Goal: Task Accomplishment & Management: Manage account settings

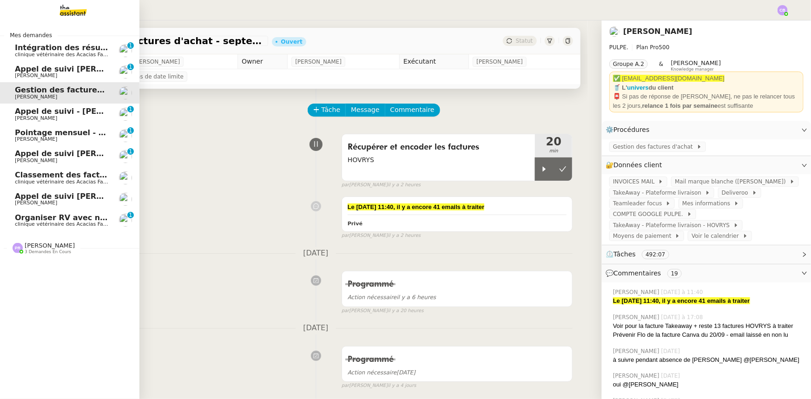
drag, startPoint x: 0, startPoint y: 0, endPoint x: 243, endPoint y: 201, distance: 315.2
click at [20, 218] on span "Organiser RV avec nephrologue" at bounding box center [81, 217] width 133 height 9
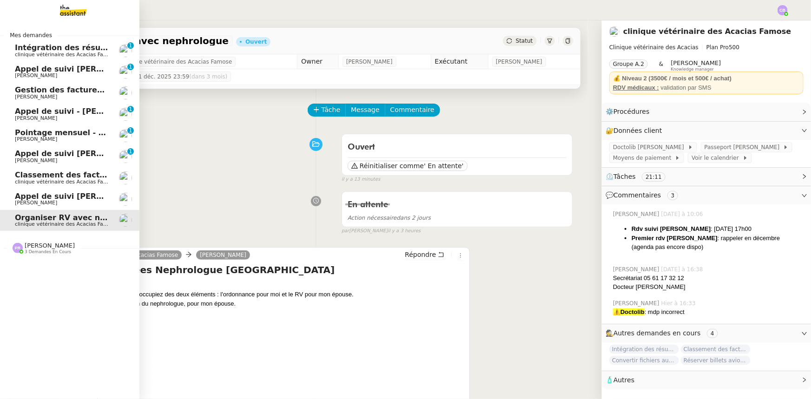
click at [44, 92] on span "Gestion des factures d'achat - septembre/octobre" at bounding box center [119, 89] width 209 height 9
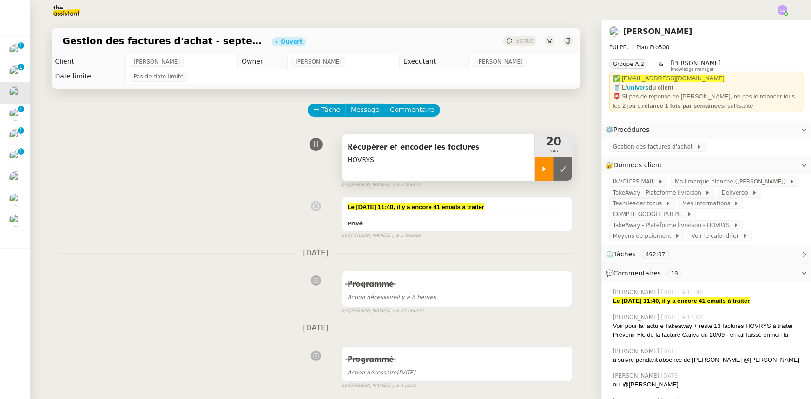
click at [540, 173] on icon at bounding box center [543, 168] width 7 height 7
click at [629, 206] on span "Teamleader focus" at bounding box center [639, 203] width 53 height 9
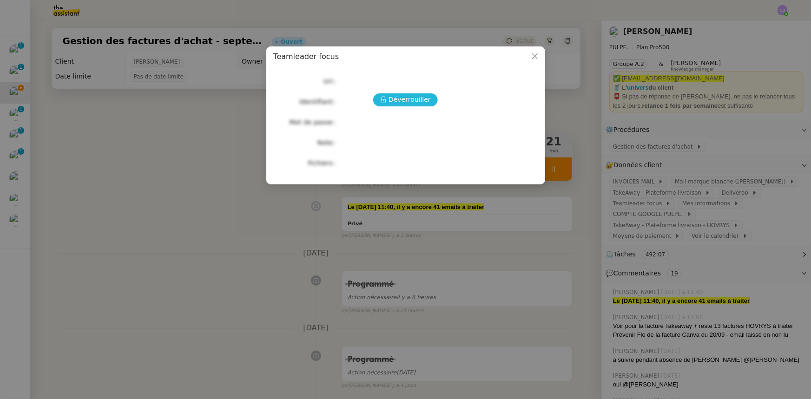
click at [403, 103] on span "Déverrouiller" at bounding box center [409, 99] width 42 height 11
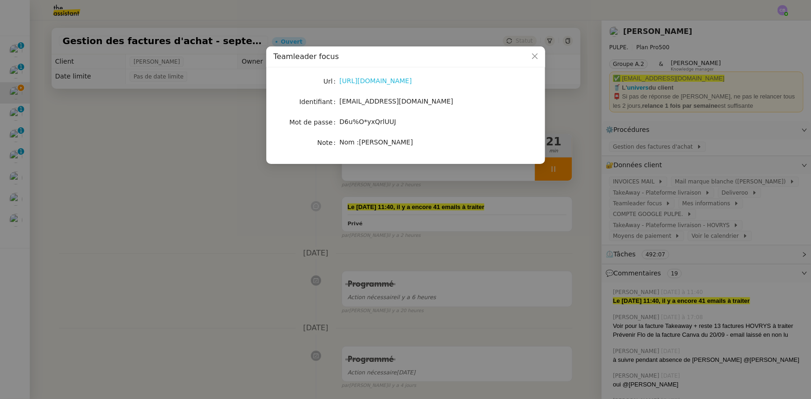
click at [381, 84] on link "[URL][DOMAIN_NAME]" at bounding box center [376, 80] width 72 height 7
click at [537, 55] on icon "Close" at bounding box center [534, 56] width 7 height 7
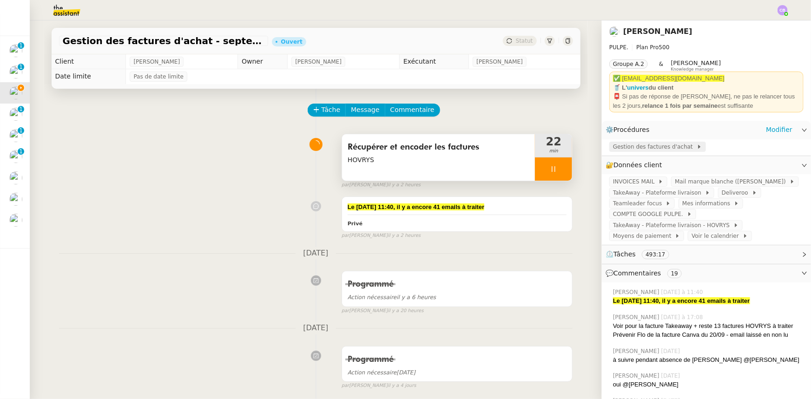
click at [633, 147] on span "Gestion des factures d'achat" at bounding box center [655, 146] width 84 height 9
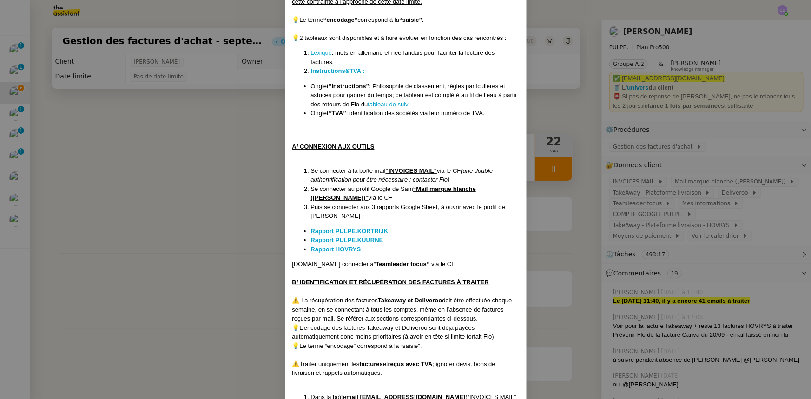
scroll to position [338, 0]
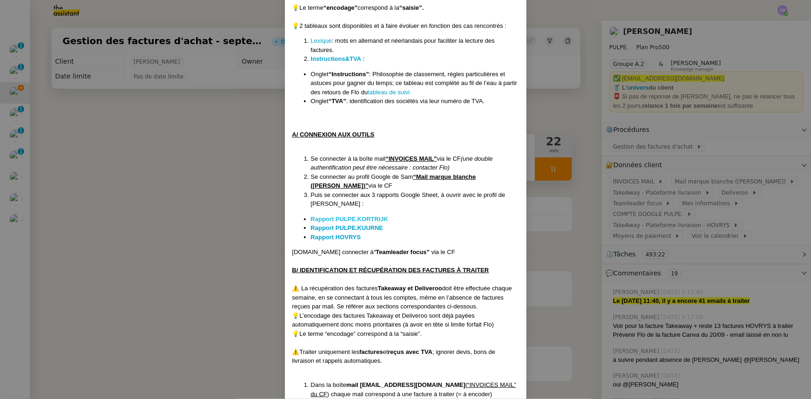
click at [349, 219] on strong "Rapport PULPE.KORTRIJK" at bounding box center [350, 219] width 78 height 7
click at [342, 226] on strong "Rapport PULPE.KUURNE" at bounding box center [347, 227] width 72 height 7
click at [329, 235] on strong "Rapport HOVRYS" at bounding box center [336, 237] width 50 height 7
